Goal: Task Accomplishment & Management: Complete application form

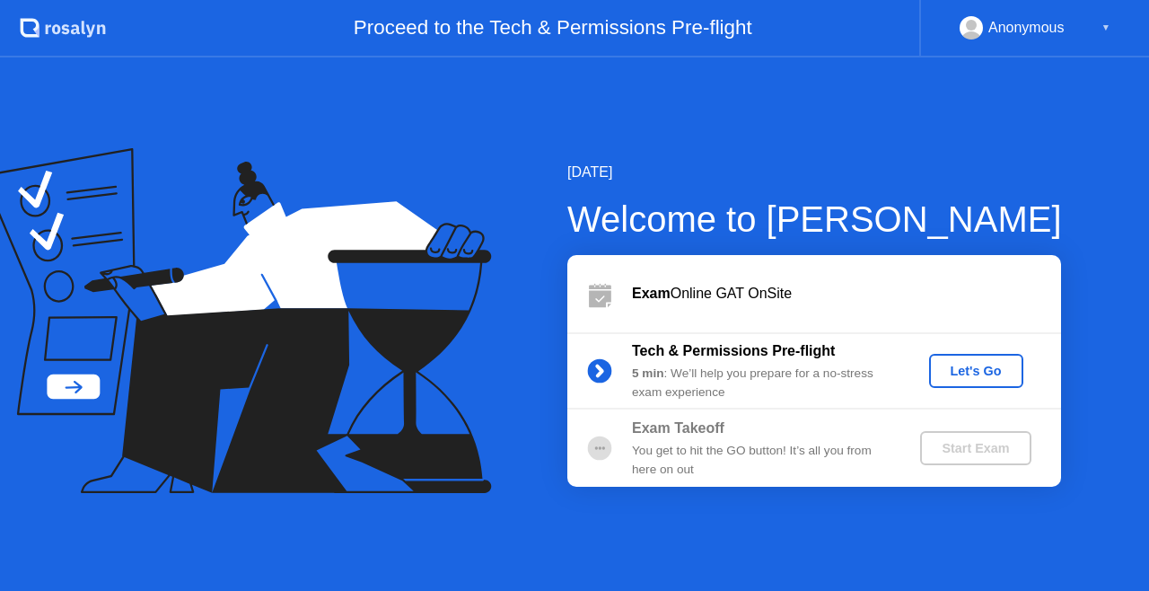
click at [979, 375] on button "Let's Go" at bounding box center [976, 371] width 94 height 34
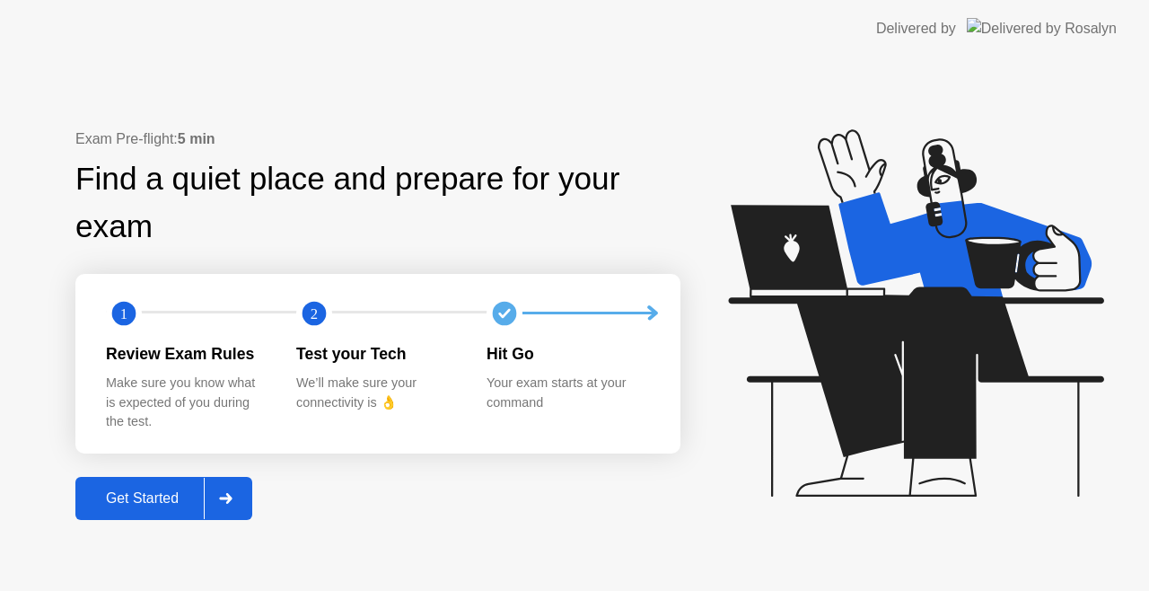
click at [129, 496] on div "Get Started" at bounding box center [142, 498] width 123 height 16
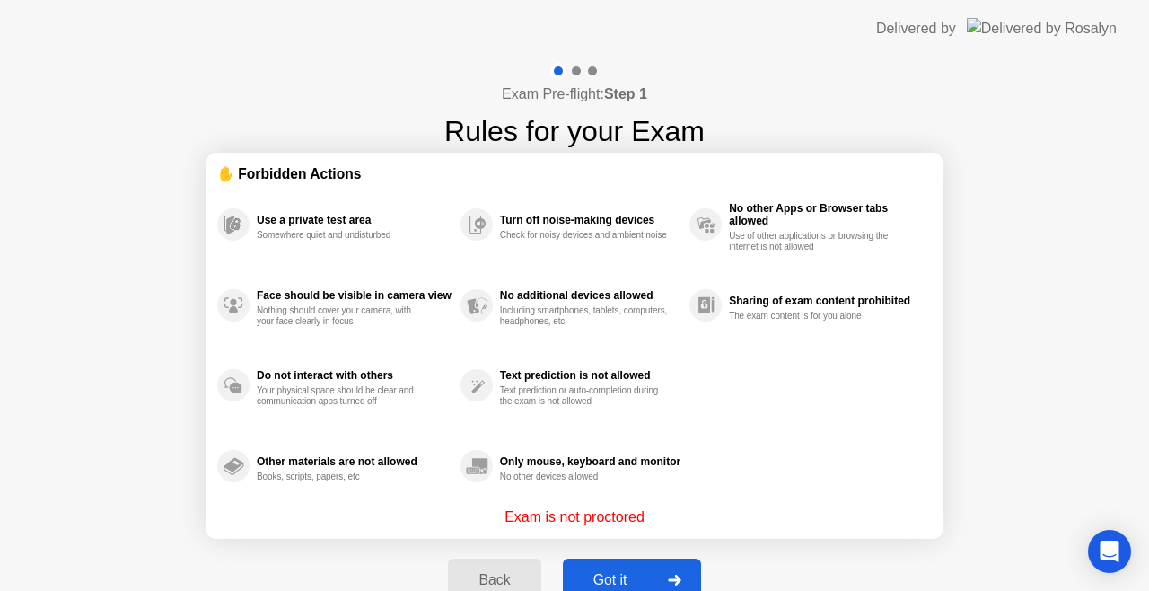
click at [601, 572] on div "Got it" at bounding box center [610, 580] width 84 height 16
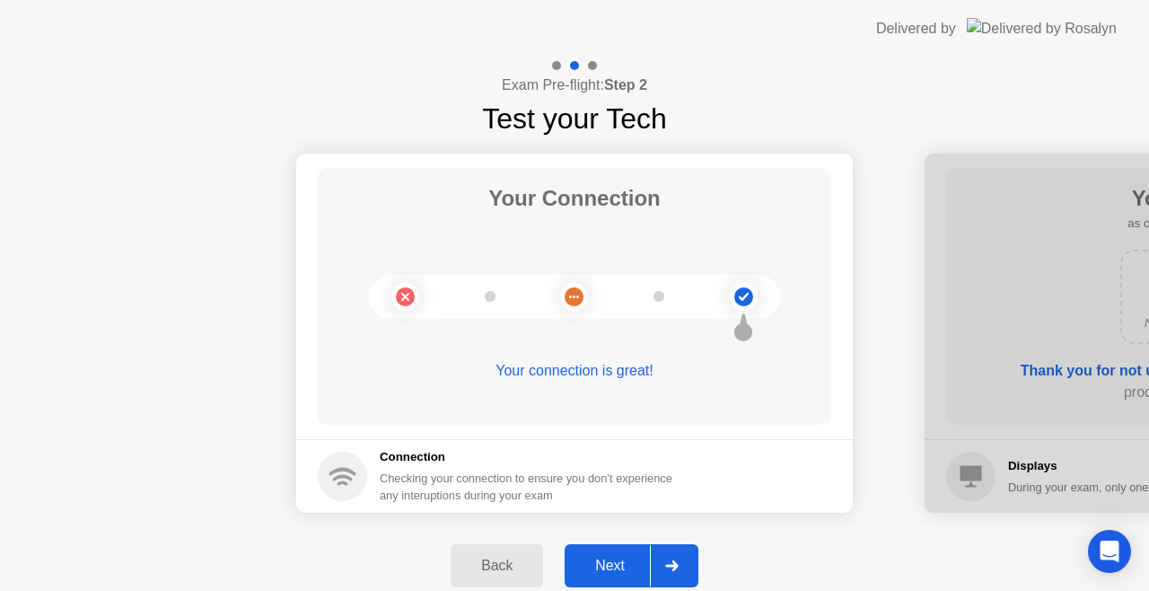
click at [609, 562] on div "Next" at bounding box center [610, 565] width 80 height 16
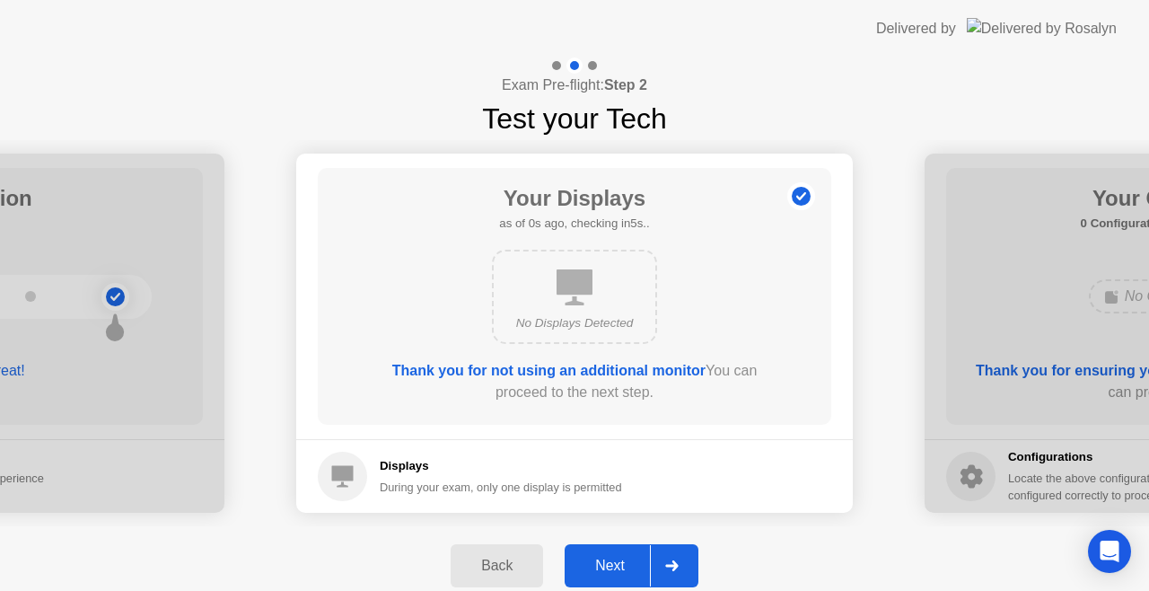
click at [609, 562] on div "Next" at bounding box center [610, 565] width 80 height 16
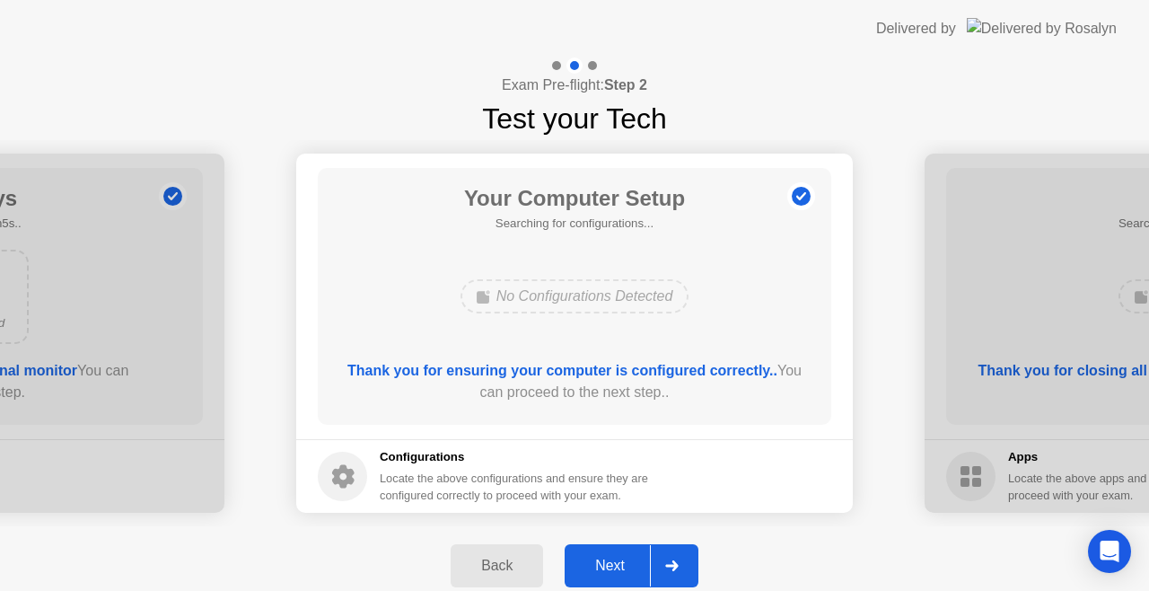
click at [609, 562] on div "Next" at bounding box center [610, 565] width 80 height 16
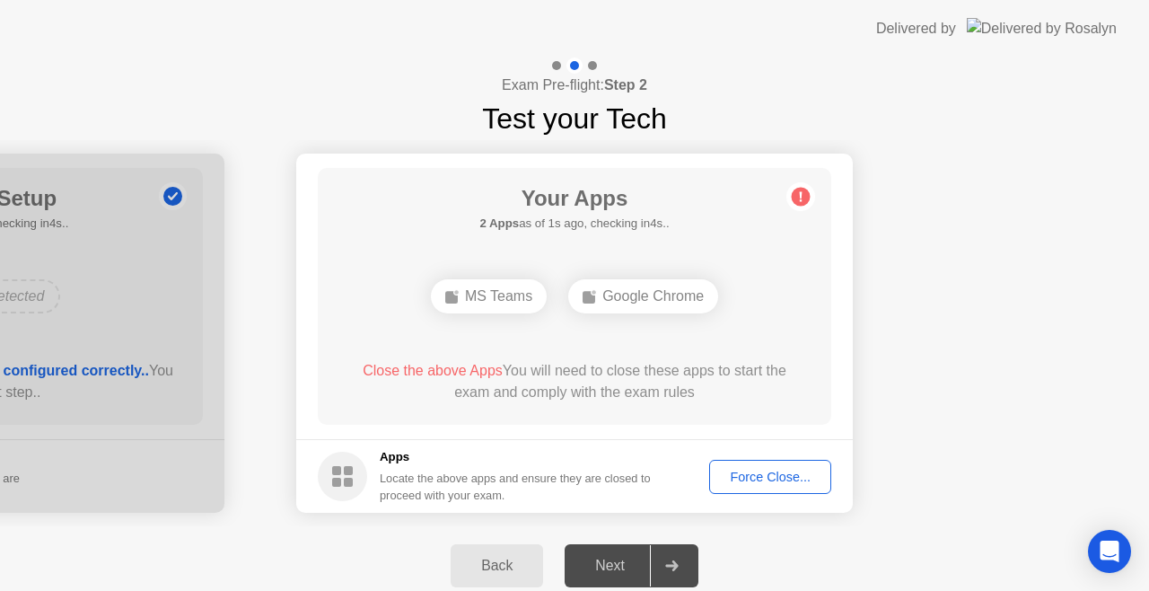
click at [766, 470] on div "Force Close..." at bounding box center [770, 477] width 110 height 14
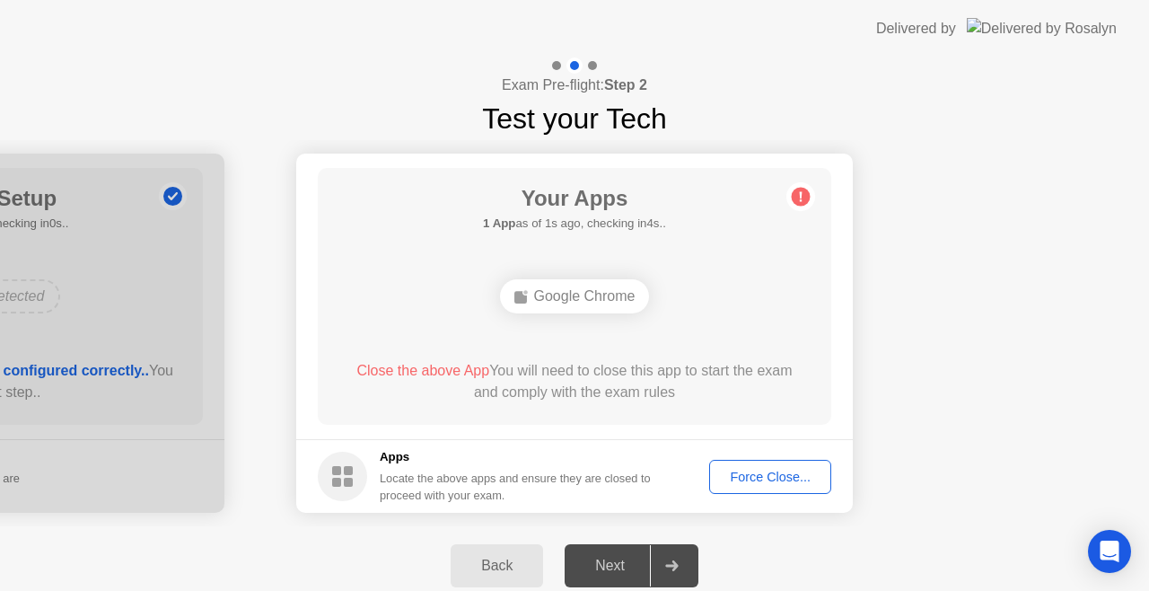
click at [748, 484] on div "Force Close..." at bounding box center [770, 477] width 110 height 14
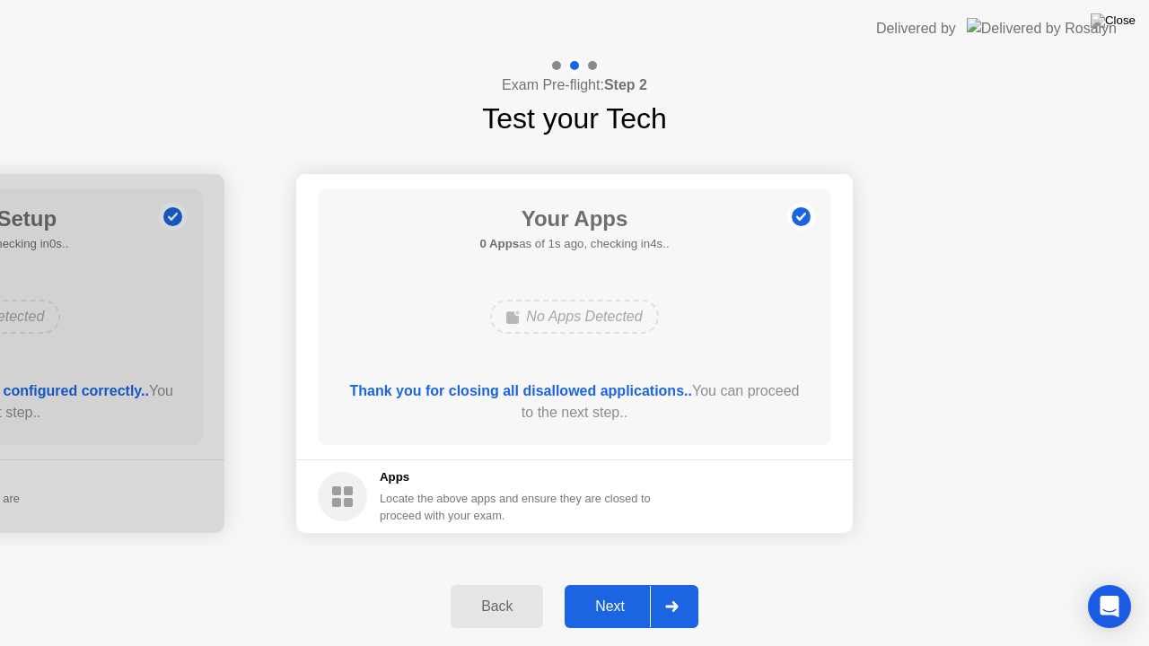
click at [590, 590] on div "Next" at bounding box center [610, 607] width 80 height 16
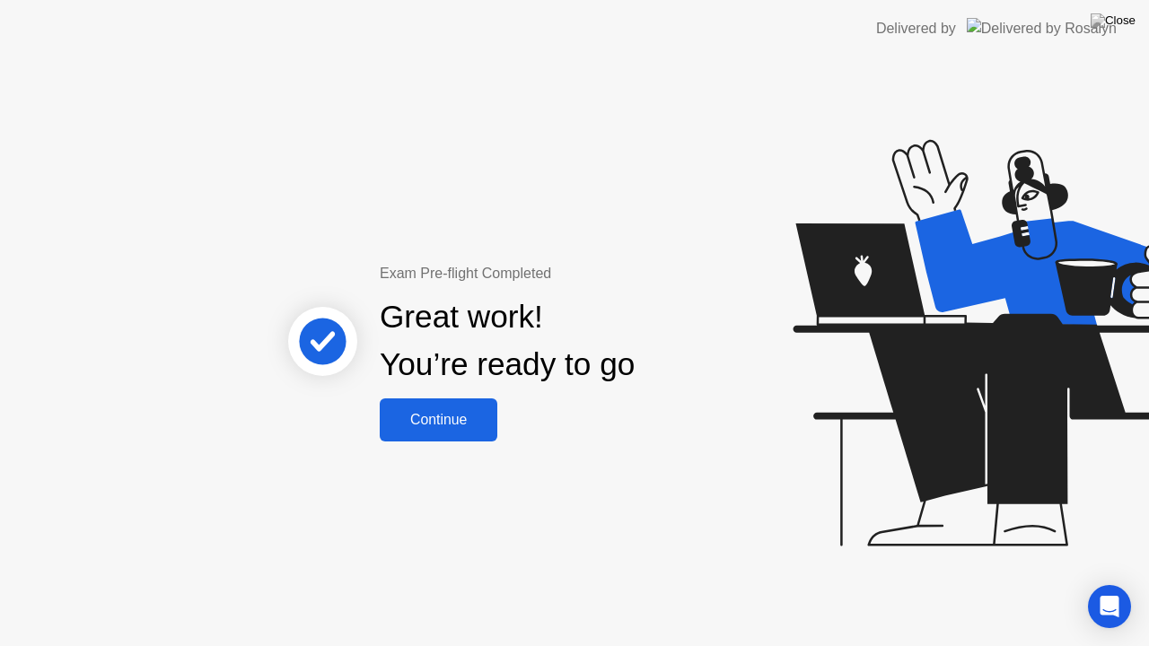
click at [441, 427] on div "Continue" at bounding box center [438, 420] width 107 height 16
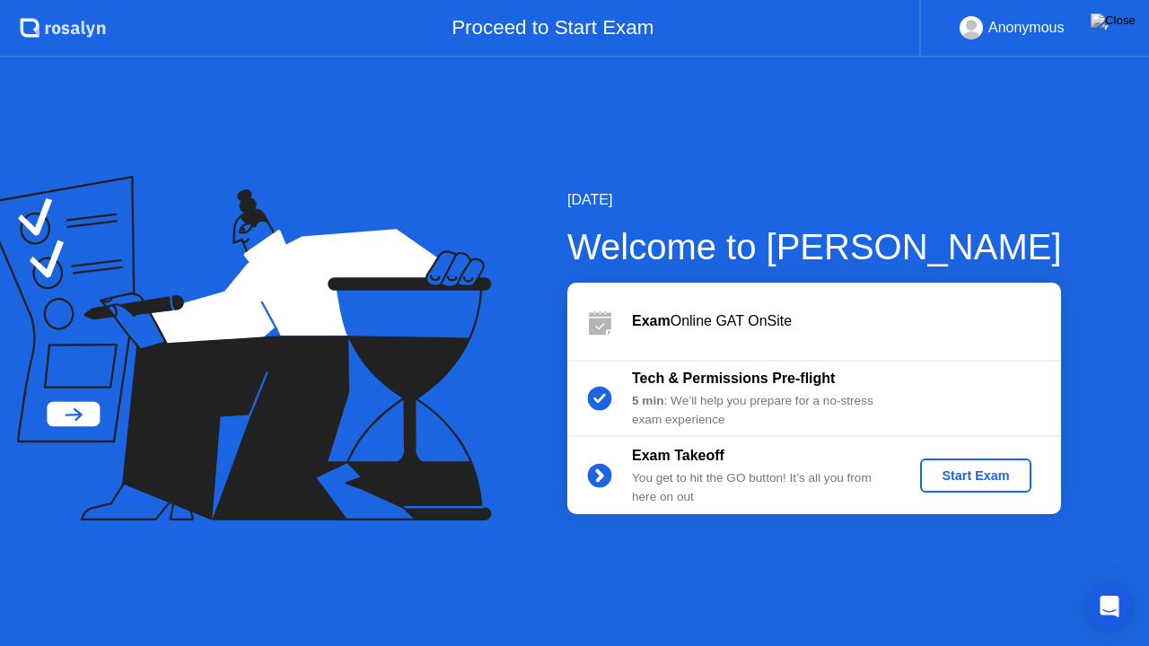
click at [974, 472] on div "Start Exam" at bounding box center [975, 476] width 96 height 14
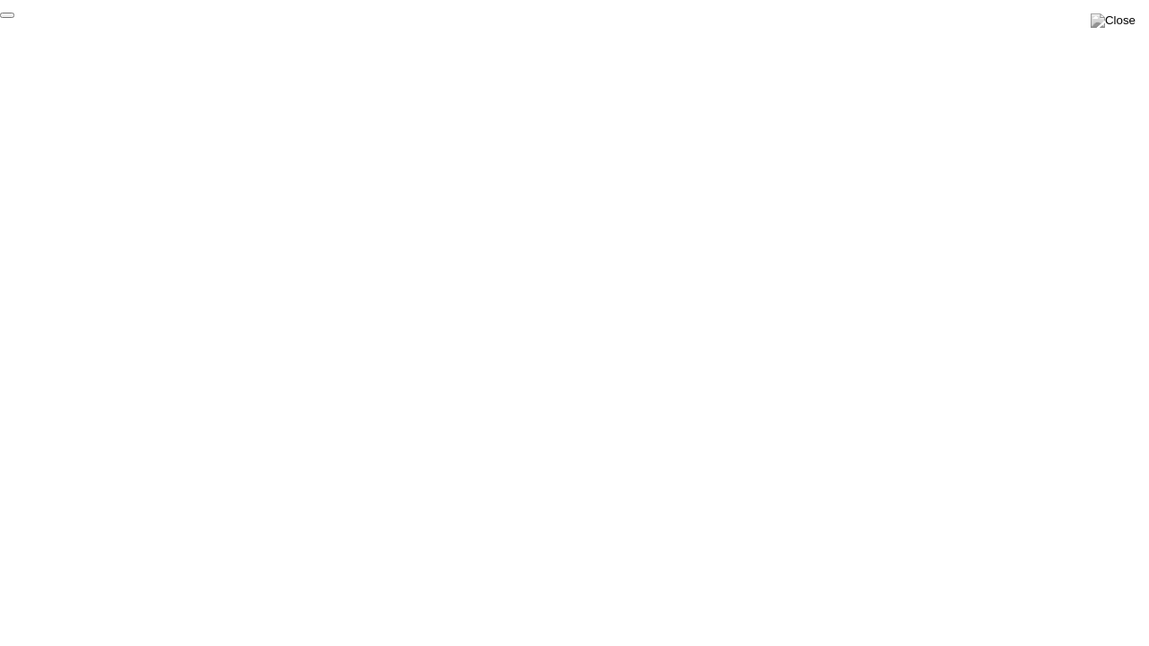
click div "End Proctoring Session"
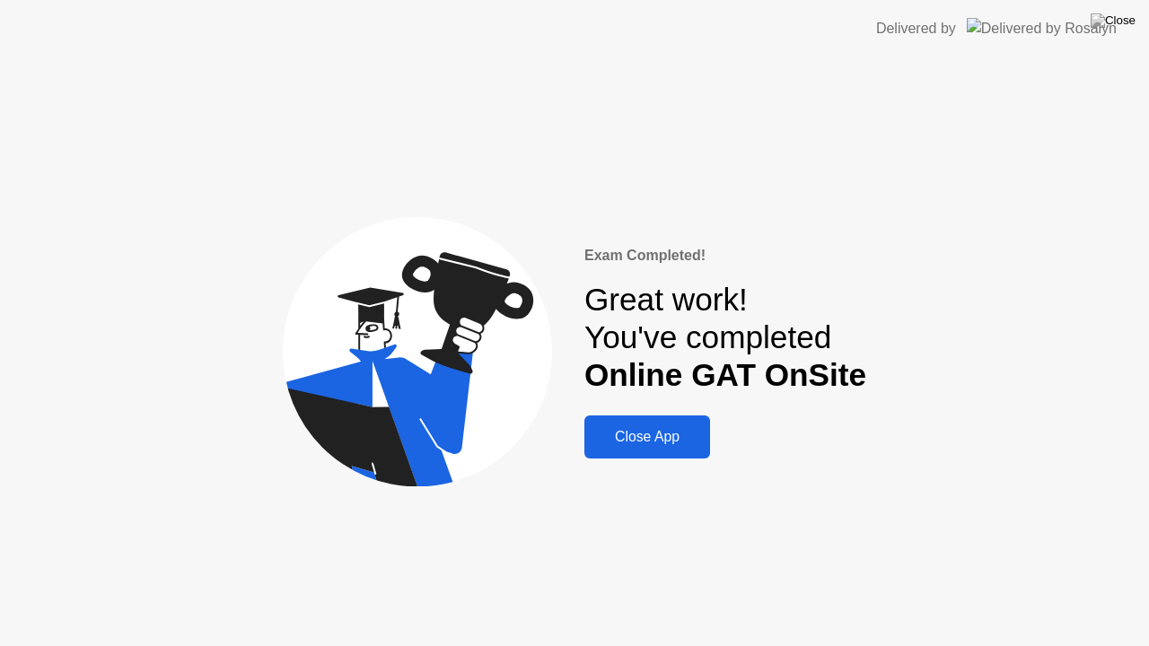
click at [636, 429] on div "Close App" at bounding box center [647, 437] width 115 height 16
